Goal: Transaction & Acquisition: Purchase product/service

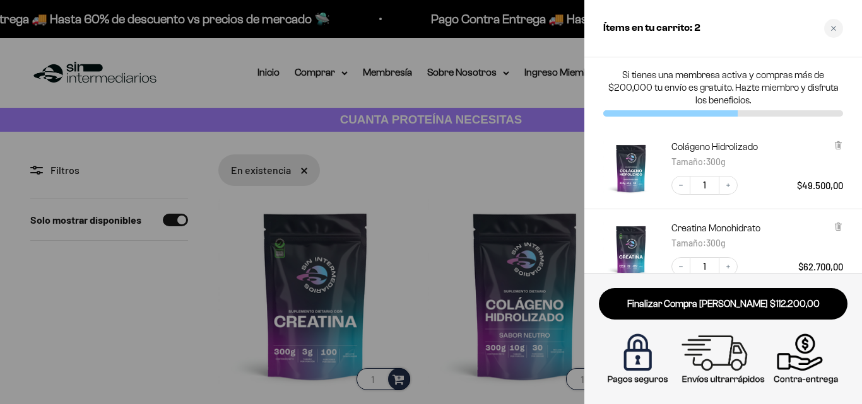
click at [312, 330] on div at bounding box center [431, 202] width 862 height 404
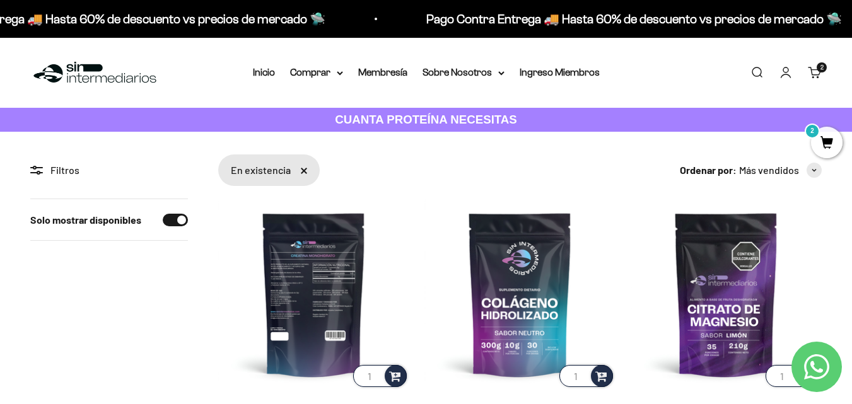
click at [341, 317] on img at bounding box center [313, 294] width 191 height 191
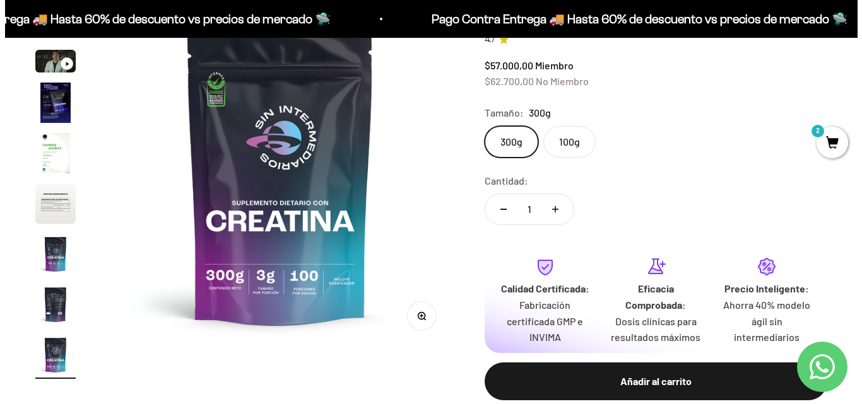
scroll to position [182, 0]
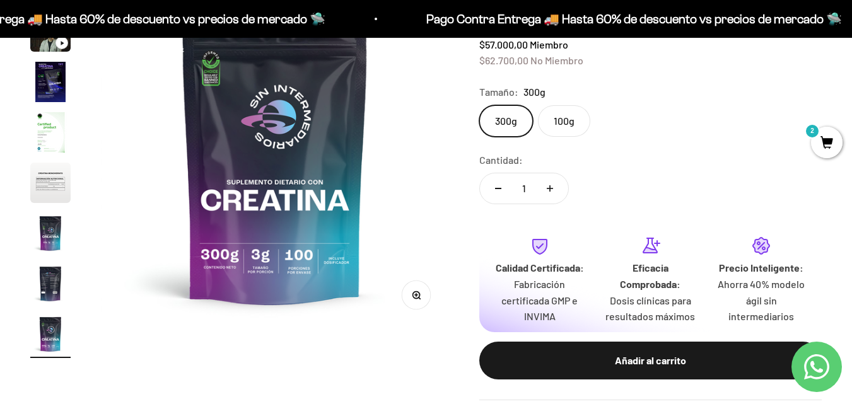
drag, startPoint x: 858, startPoint y: 22, endPoint x: 861, endPoint y: 44, distance: 22.3
click at [824, 136] on span "2" at bounding box center [827, 143] width 32 height 32
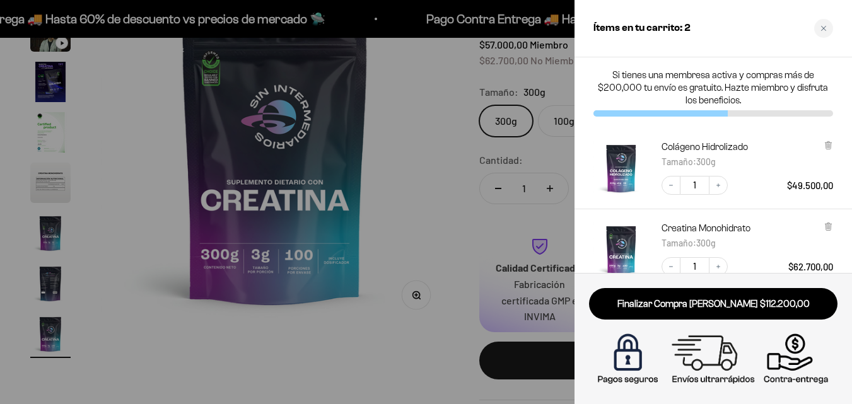
scroll to position [0, 2887]
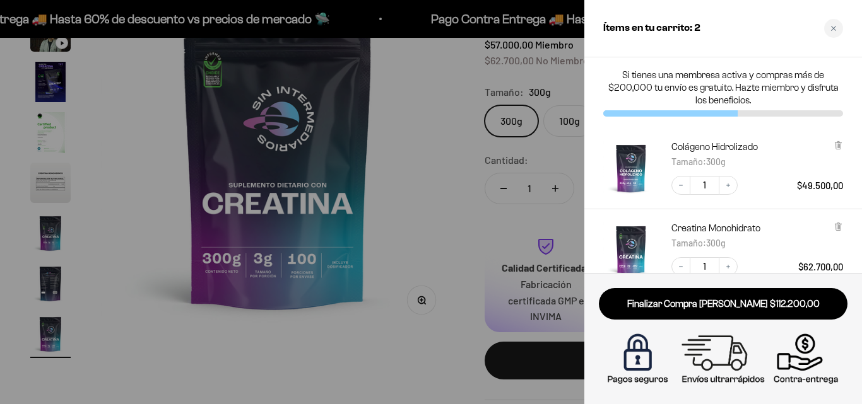
click at [851, 141] on div "Colágeno Hidrolizado Tamaño : 300g Decrease quantity 1 Increase quantity $49.50…" at bounding box center [723, 168] width 278 height 81
click at [433, 164] on div at bounding box center [431, 202] width 862 height 404
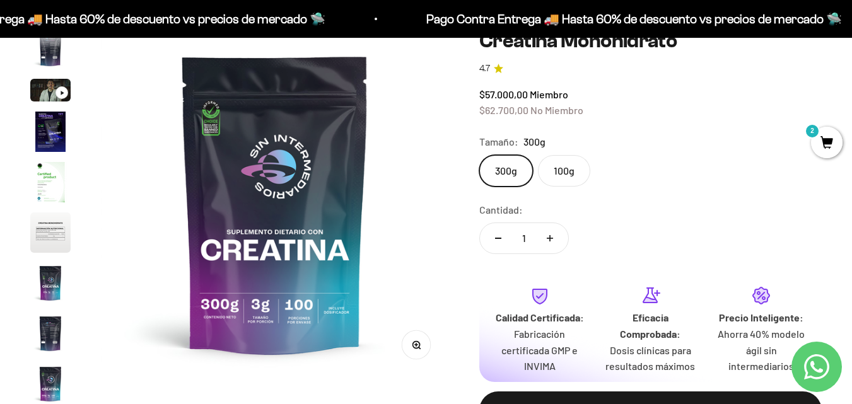
scroll to position [56, 0]
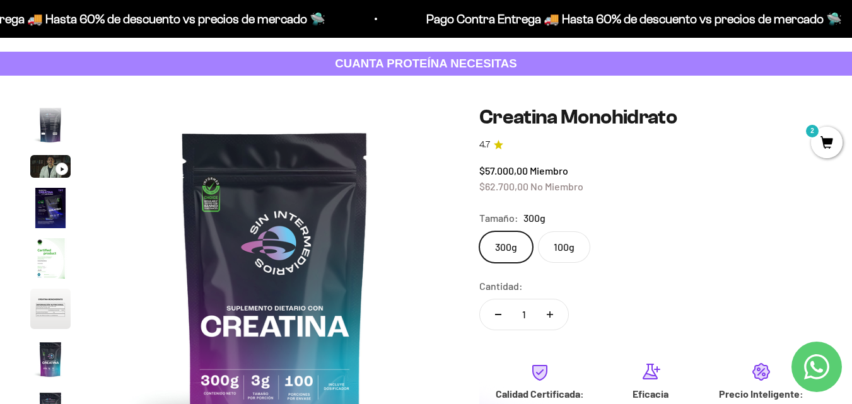
click at [59, 168] on div "Ir al artículo 3" at bounding box center [62, 169] width 13 height 13
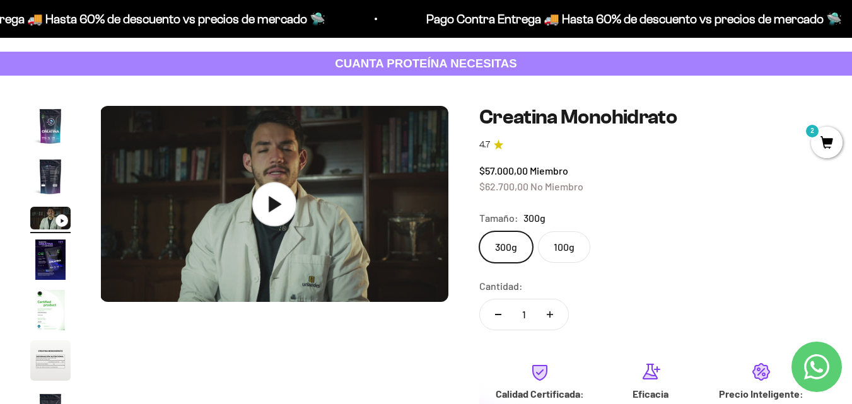
scroll to position [0, 711]
click at [292, 187] on icon at bounding box center [274, 204] width 44 height 44
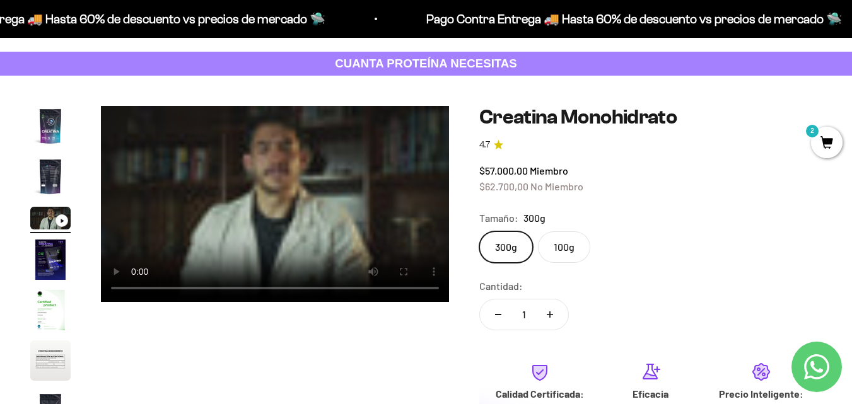
click at [49, 310] on img "Ir al artículo 5" at bounding box center [50, 310] width 40 height 40
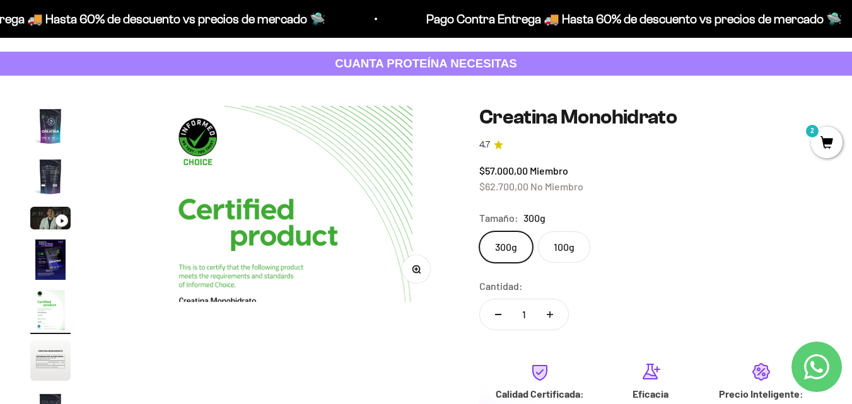
scroll to position [0, 1422]
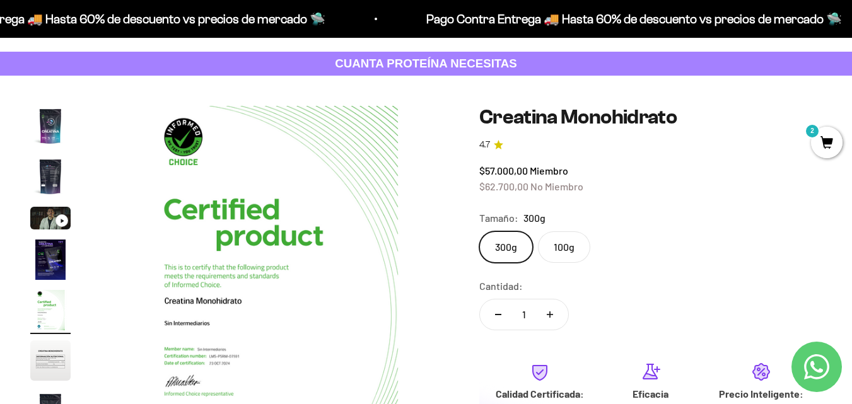
click at [57, 131] on img "Ir al artículo 1" at bounding box center [50, 126] width 40 height 40
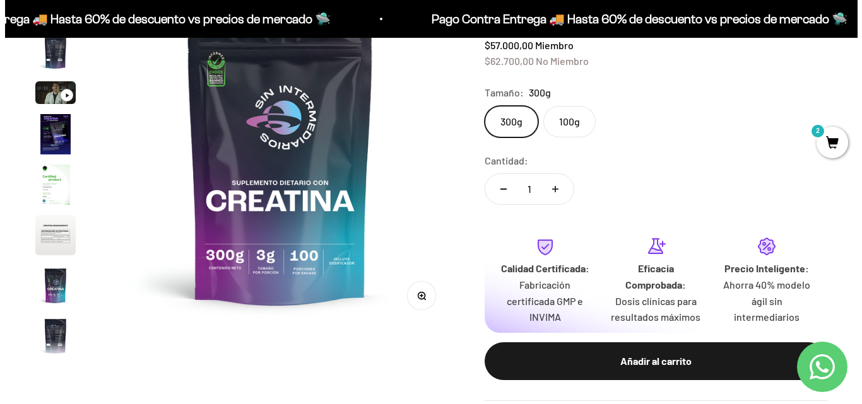
scroll to position [182, 0]
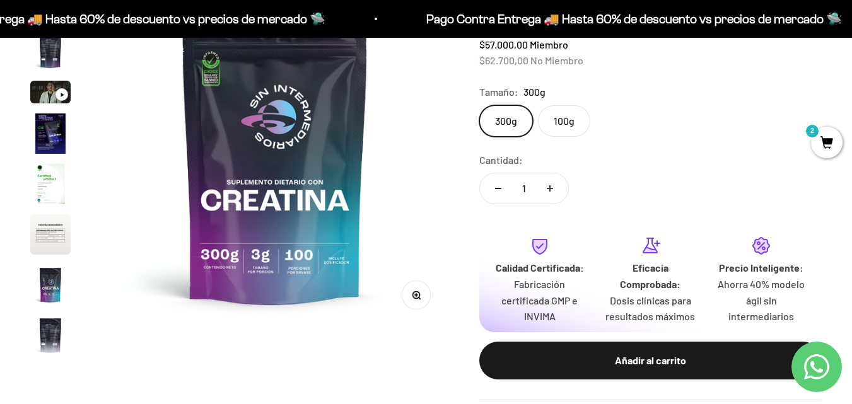
click at [831, 149] on span "2" at bounding box center [827, 143] width 32 height 32
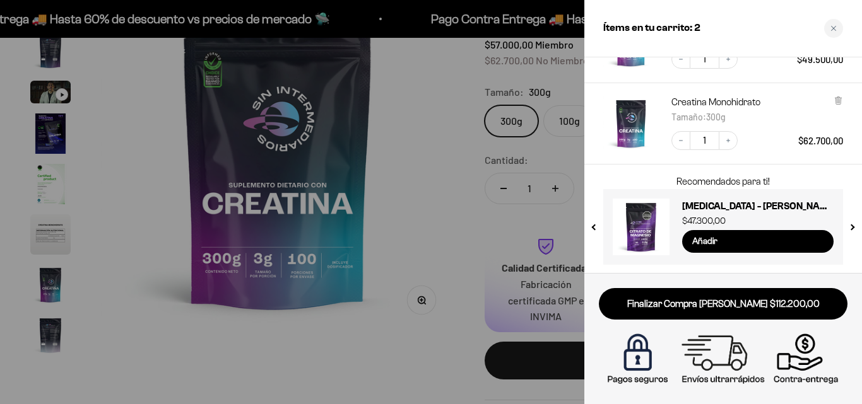
scroll to position [127, 0]
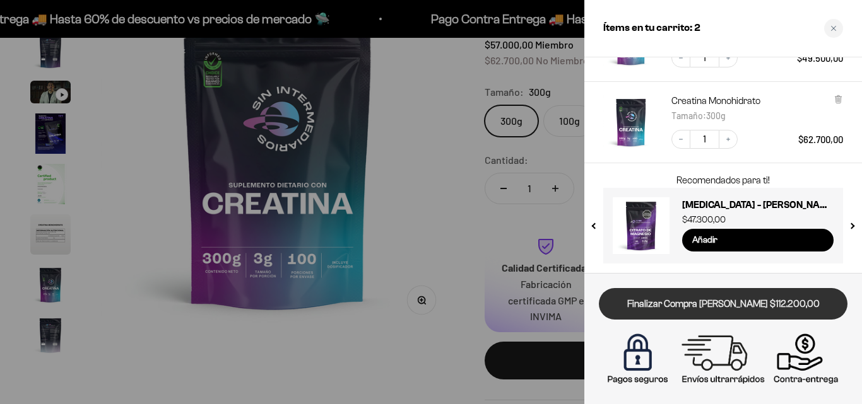
click at [708, 298] on link "Finalizar Compra [PERSON_NAME] $112.200,00" at bounding box center [723, 304] width 248 height 32
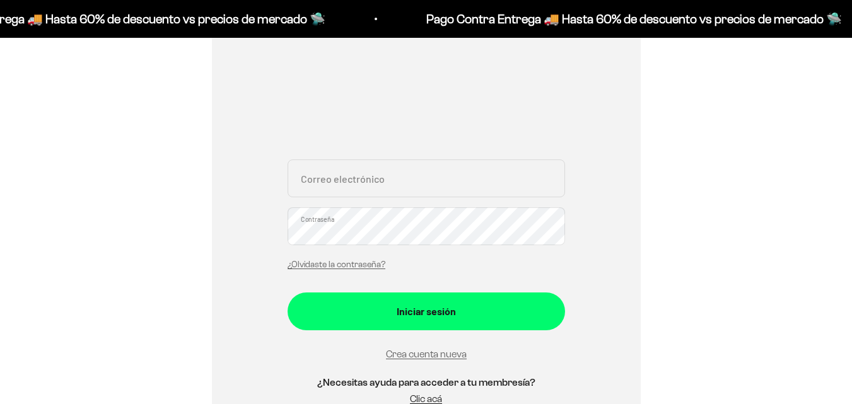
scroll to position [189, 0]
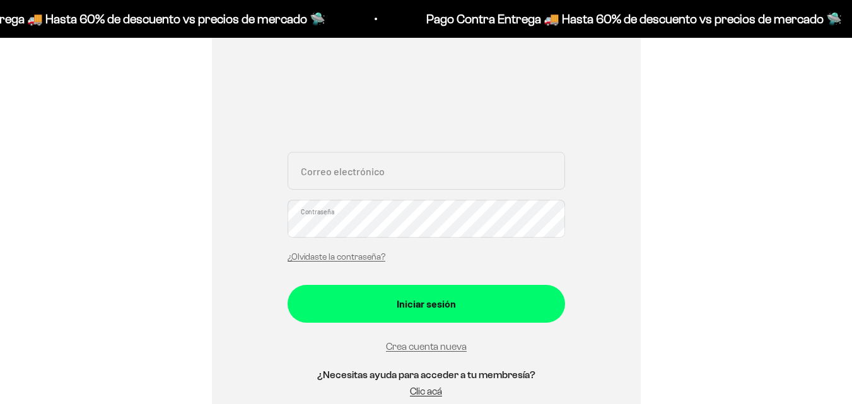
click at [395, 180] on input "Correo electrónico" at bounding box center [427, 171] width 278 height 38
type input "veronicacbc@gmail.com"
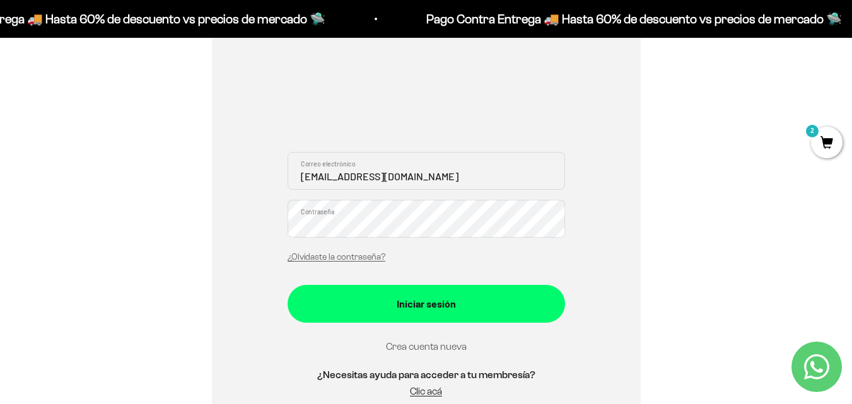
click at [450, 348] on link "Crea cuenta nueva" at bounding box center [426, 346] width 81 height 11
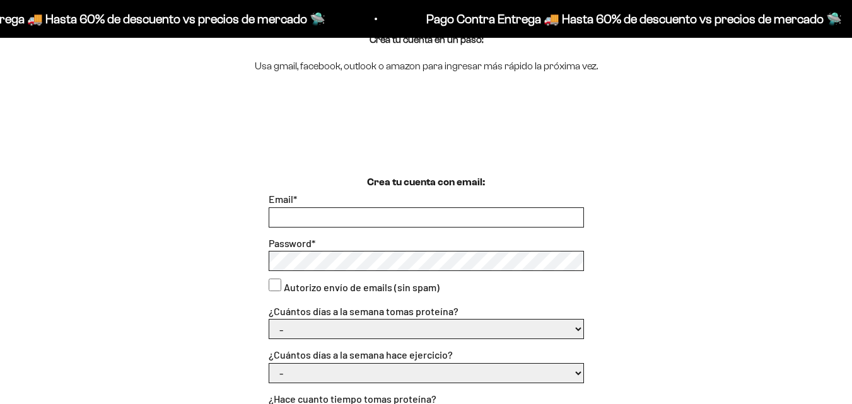
scroll to position [189, 0]
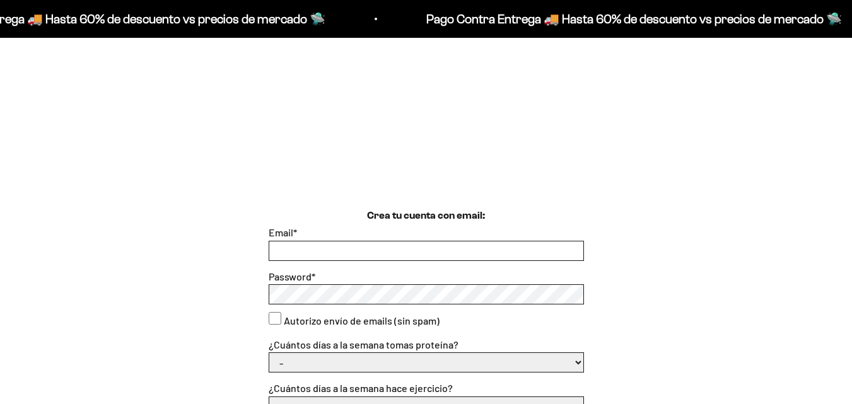
click at [329, 254] on input "Email *" at bounding box center [426, 251] width 314 height 19
type input "veronicacbc@gmail.com"
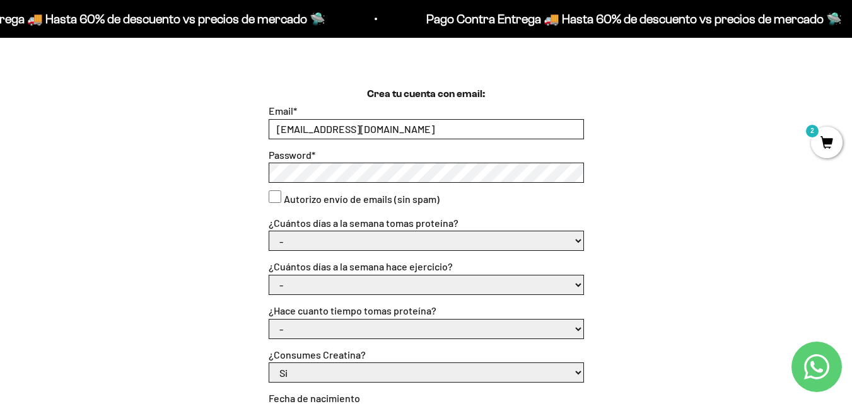
scroll to position [315, 0]
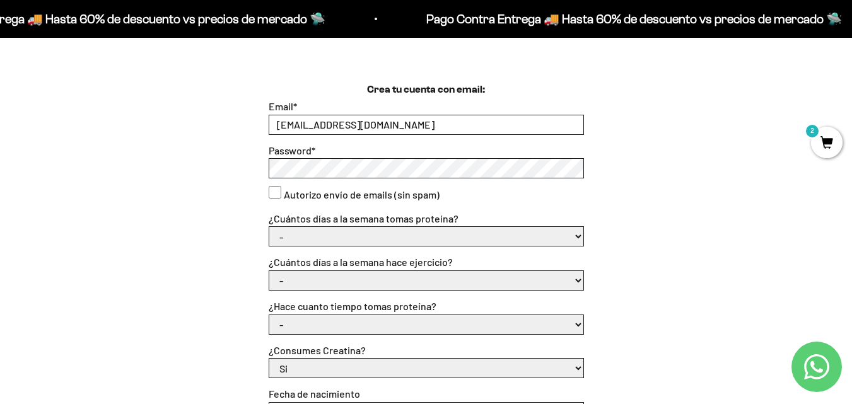
click at [278, 193] on consent"] "Autorizo envío de emails (sin spam)" at bounding box center [275, 192] width 13 height 13
checkbox consent"] "true"
click at [330, 240] on select "- 1 o 2 3 a 5 6 o 7" at bounding box center [426, 236] width 314 height 19
click at [269, 227] on select "- 1 o 2 3 a 5 6 o 7" at bounding box center [426, 236] width 314 height 19
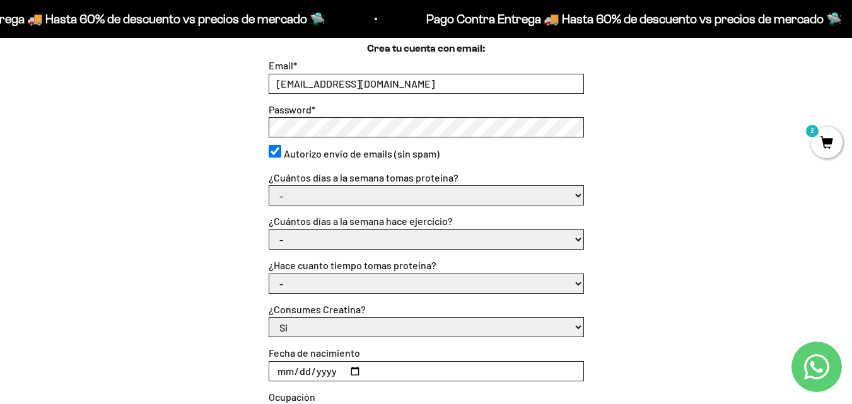
scroll to position [378, 0]
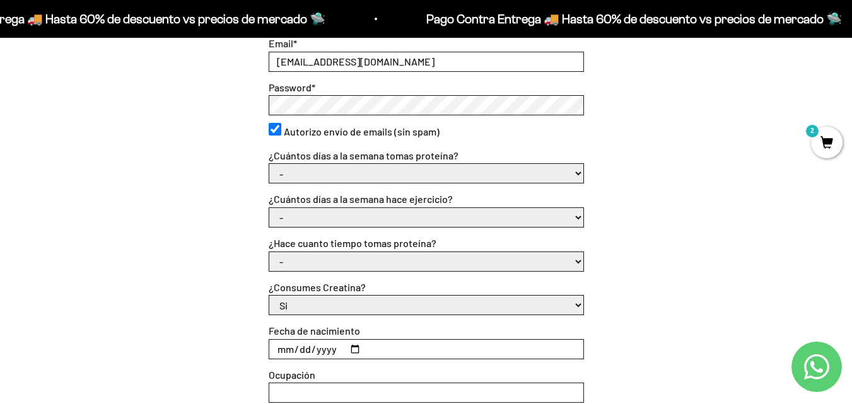
click at [349, 225] on select "- No hago 1 a 2 días 3 a 5 días 6 o 7 días" at bounding box center [426, 217] width 314 height 19
select select "3 a 5 días"
click at [269, 208] on select "- No hago 1 a 2 días 3 a 5 días 6 o 7 días" at bounding box center [426, 217] width 314 height 19
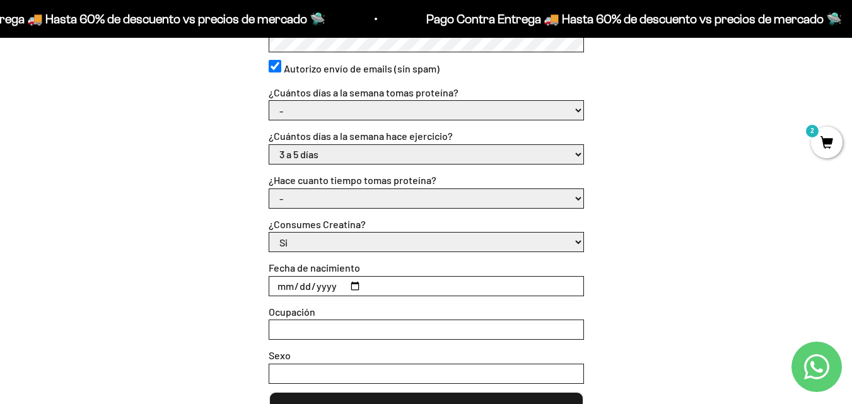
click at [356, 197] on select "- Apenas estoy empezando Menos de 6 meses Más de 6 meses Hace más de un año" at bounding box center [426, 198] width 314 height 19
click at [269, 189] on select "- Apenas estoy empezando Menos de 6 meses Más de 6 meses Hace más de un año" at bounding box center [426, 198] width 314 height 19
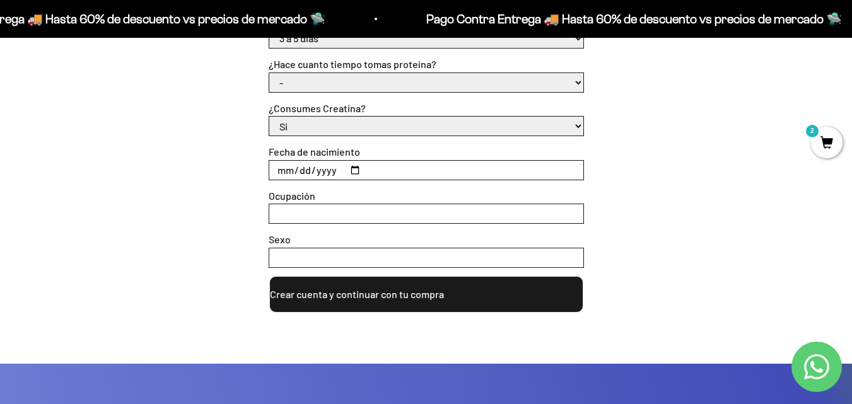
scroll to position [568, 0]
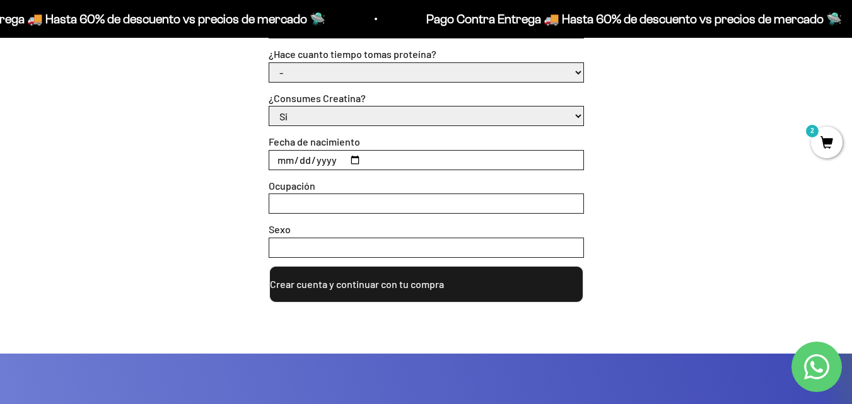
click at [340, 113] on select "Si No" at bounding box center [426, 116] width 314 height 19
select select "No"
click at [269, 107] on select "Si No" at bounding box center [426, 116] width 314 height 19
click at [284, 163] on input "Fecha de nacimiento" at bounding box center [426, 160] width 314 height 19
type input "1989-06-20"
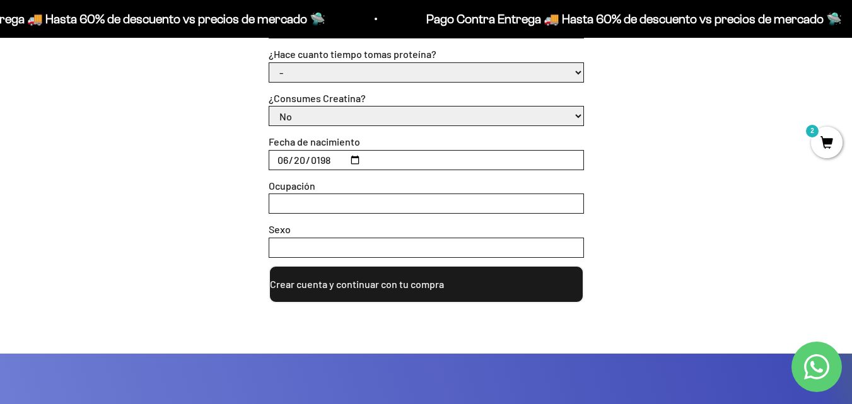
click at [567, 199] on input "Ocupación" at bounding box center [426, 203] width 314 height 19
type input "contadora"
click at [399, 245] on input "Sexo" at bounding box center [426, 247] width 314 height 19
type input "femenino"
click at [404, 281] on button "Crear cuenta y continuar con tu compra" at bounding box center [426, 285] width 315 height 38
